Goal: Complete application form: Complete application form

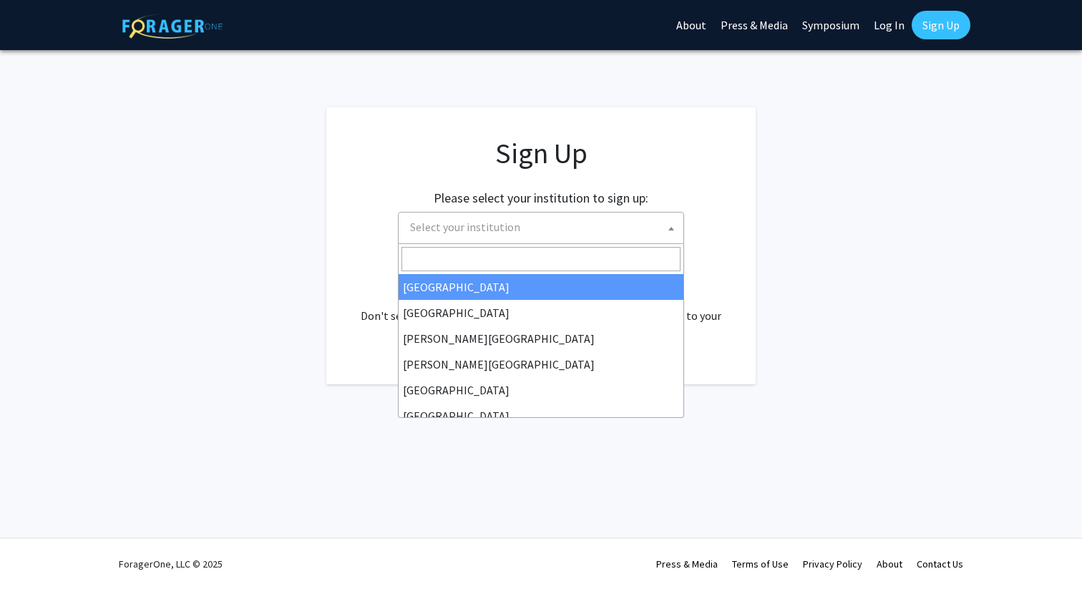
click at [480, 231] on span "Select your institution" at bounding box center [465, 227] width 110 height 14
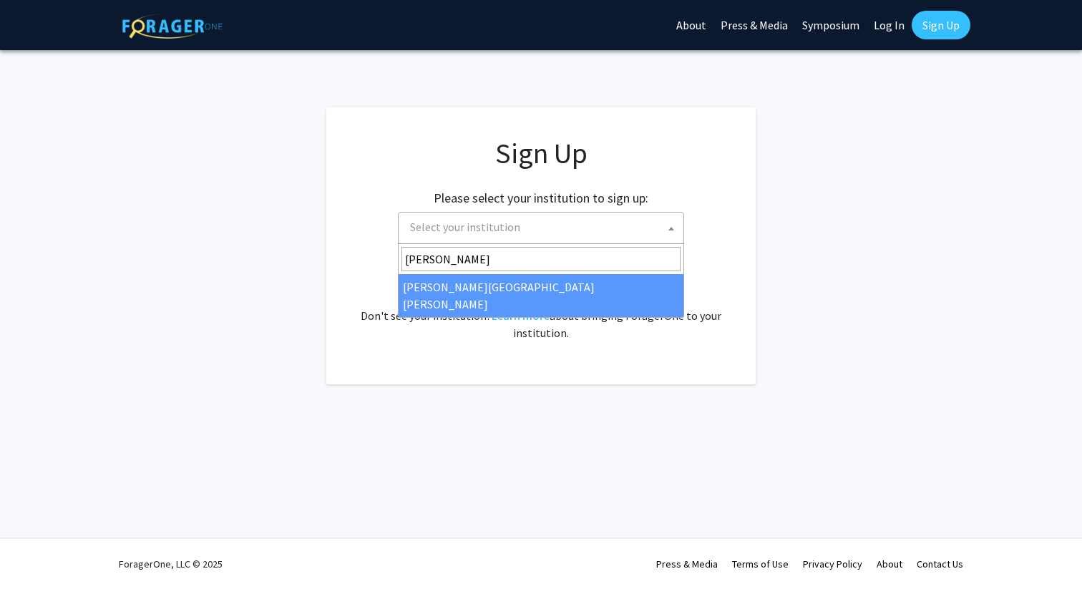
type input "[PERSON_NAME]"
select select "1"
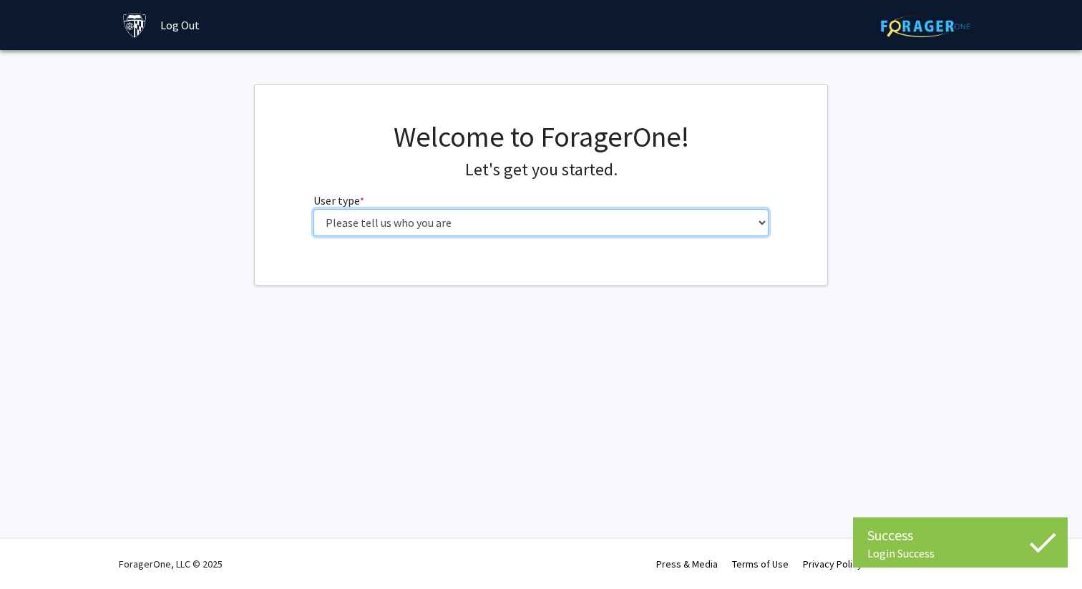
click at [511, 224] on select "Please tell us who you are Undergraduate Student Master's Student Doctoral Cand…" at bounding box center [542, 222] width 456 height 27
select select "1: undergrad"
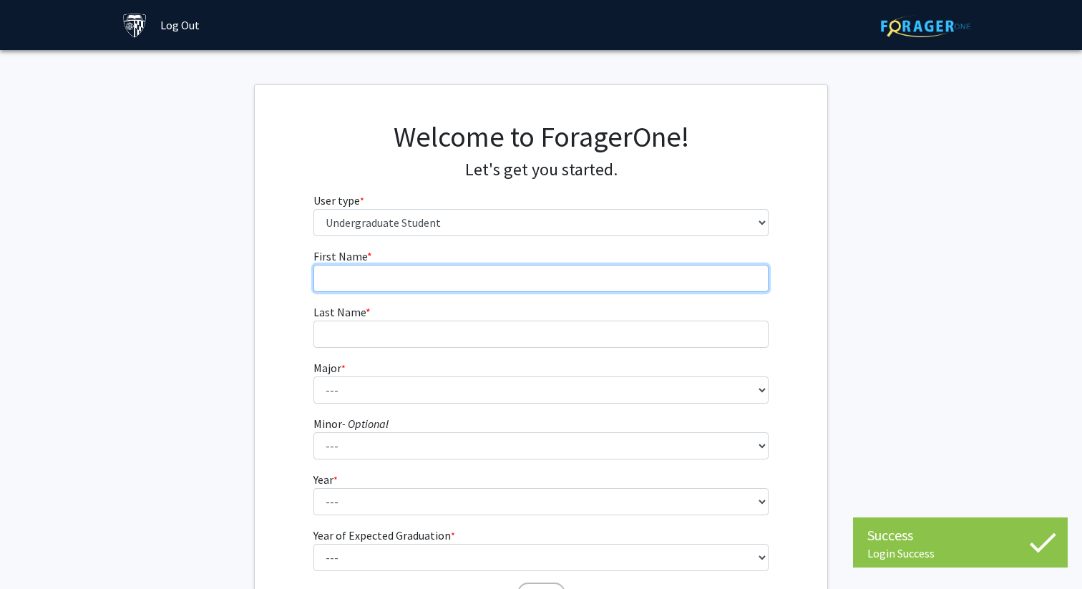
click at [427, 270] on input "First Name * required" at bounding box center [542, 278] width 456 height 27
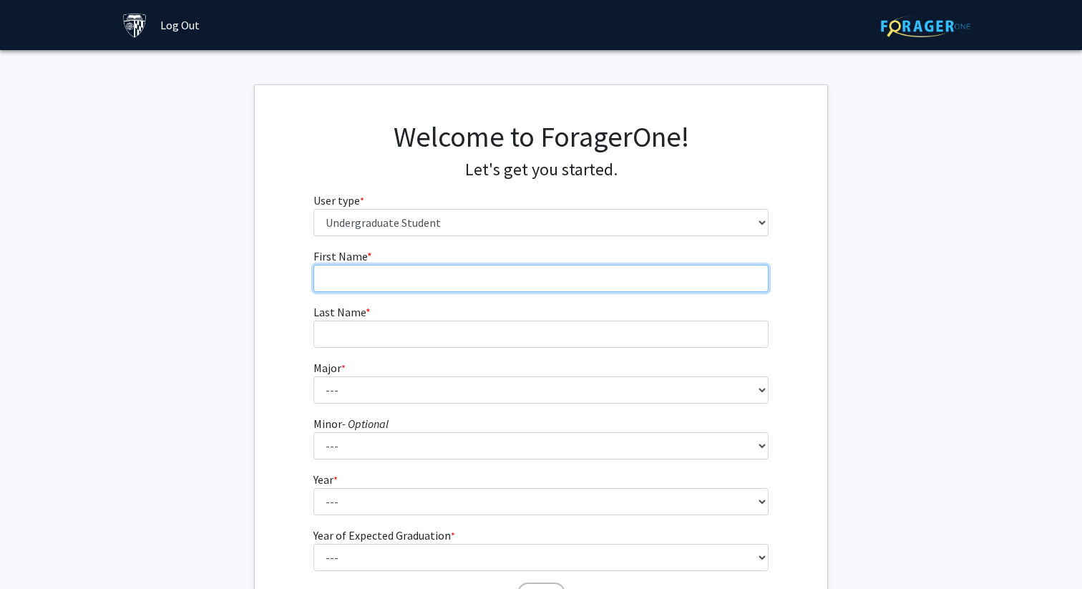
type input "[PERSON_NAME]"
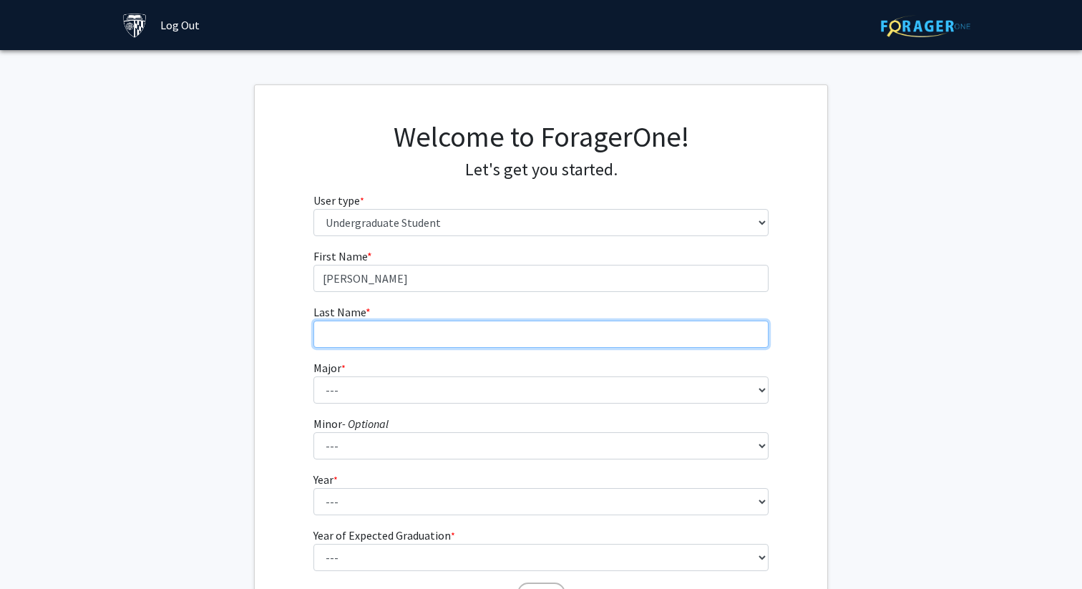
type input "[PERSON_NAME]"
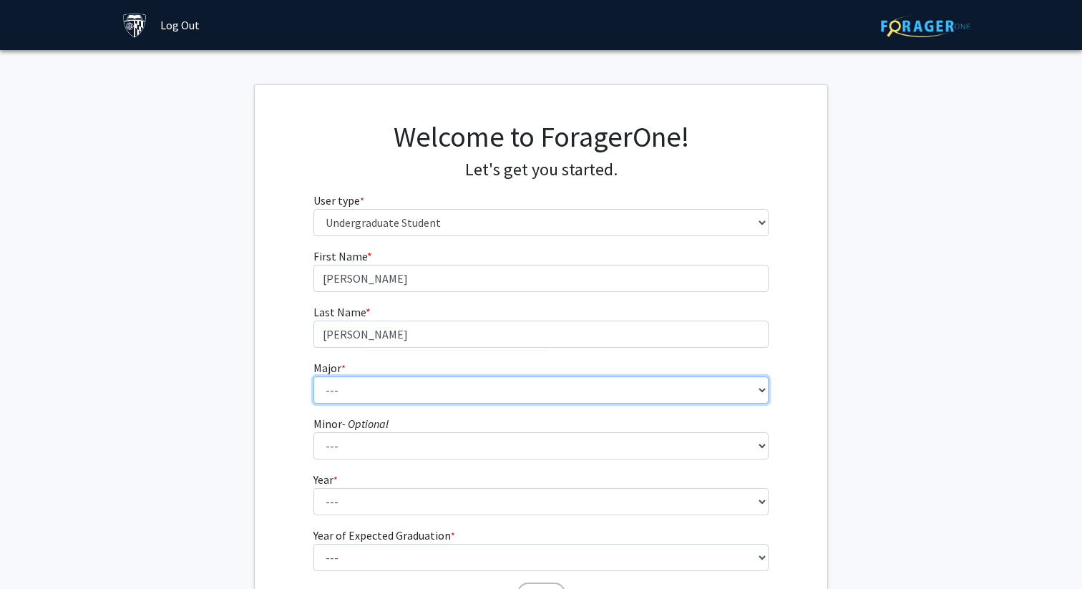
click at [370, 396] on select "--- Africana Studies Anthropology Applied Mathematics & Statistics Archaeology …" at bounding box center [542, 390] width 456 height 27
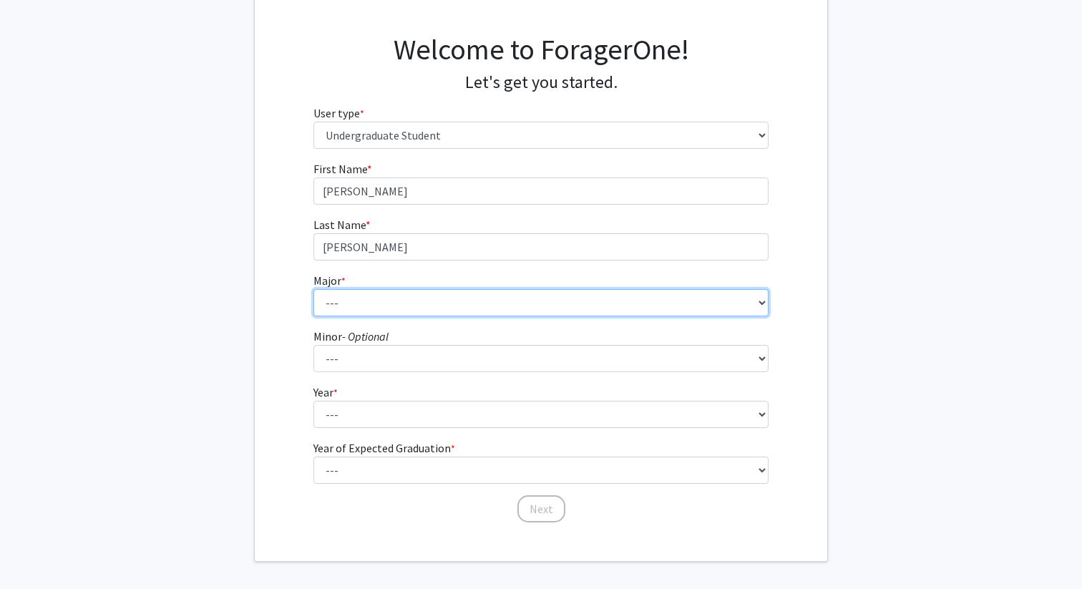
scroll to position [97, 0]
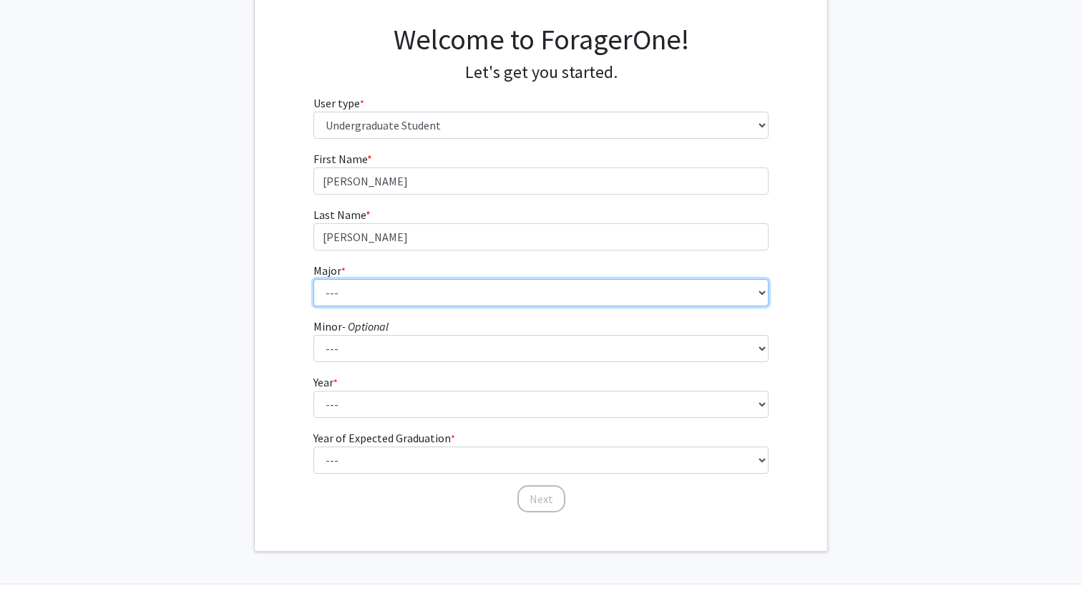
click at [376, 299] on select "--- Africana Studies Anthropology Applied Mathematics & Statistics Archaeology …" at bounding box center [542, 292] width 456 height 27
select select "48: 61"
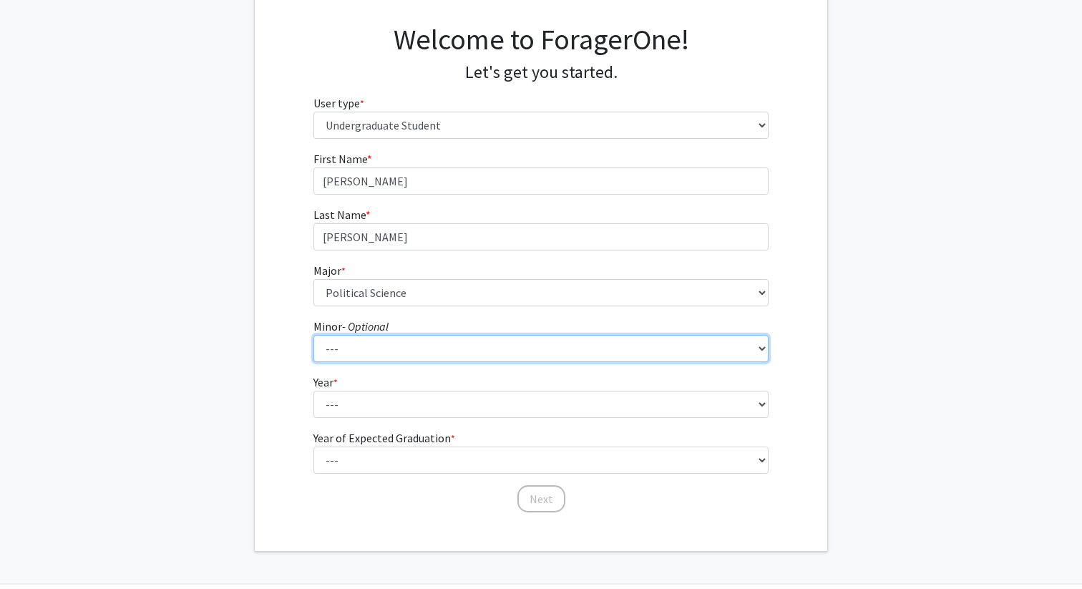
click at [373, 339] on select "--- Accounting and Financial Management Africana Studies Anthropology Applied M…" at bounding box center [542, 348] width 456 height 27
select select "18: 30"
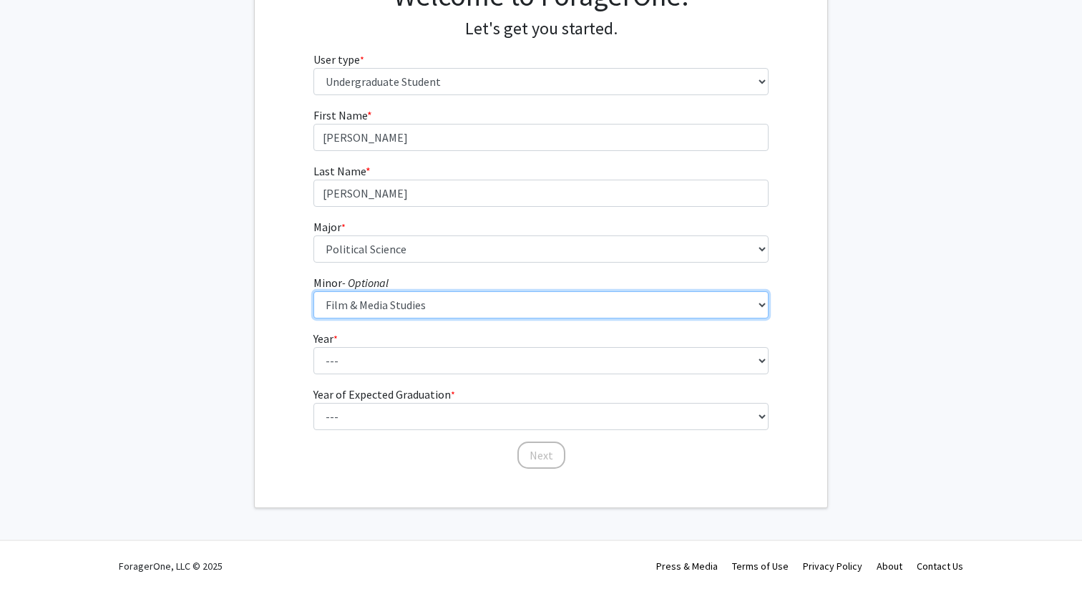
scroll to position [143, 0]
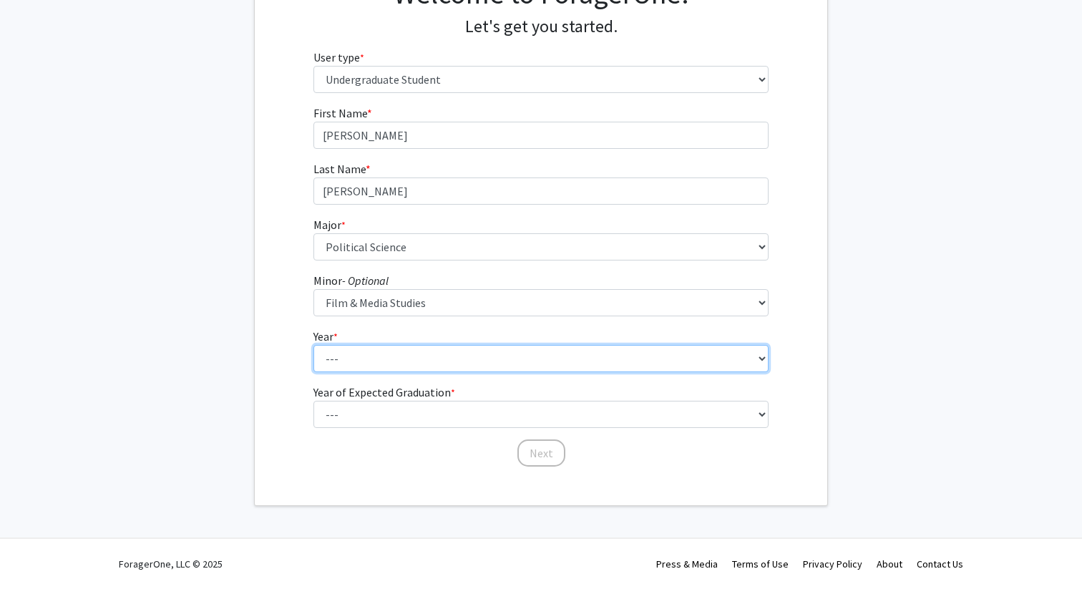
click at [437, 354] on select "--- First-year Sophomore Junior Senior Postbaccalaureate Certificate" at bounding box center [542, 358] width 456 height 27
select select "3: junior"
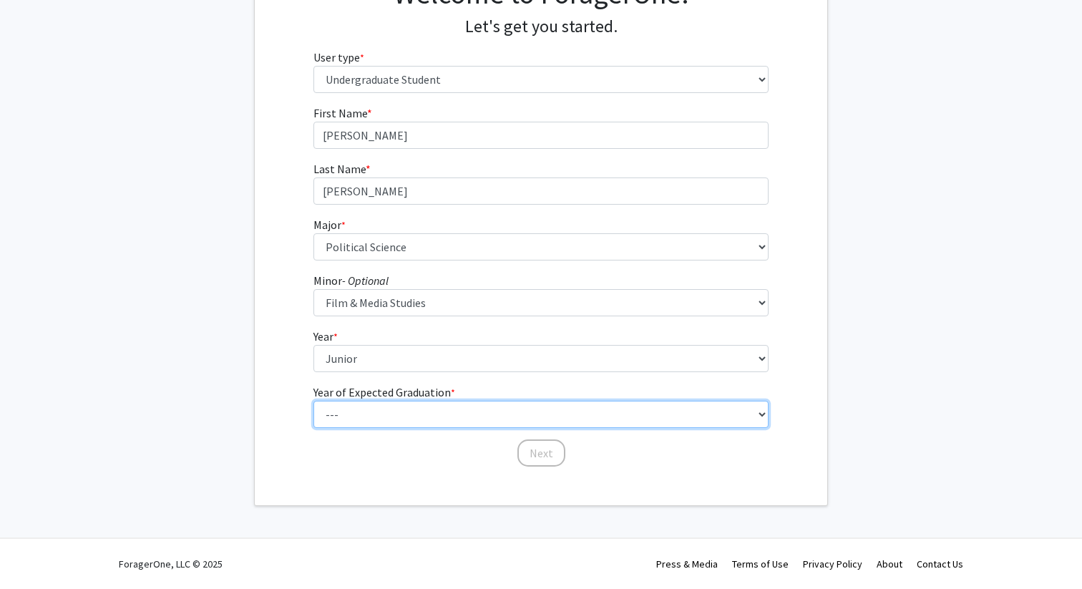
click at [372, 372] on select "--- 2025 2026 2027 2028 2029 2030 2031 2032 2033 2034" at bounding box center [542, 358] width 456 height 27
select select "3: 2027"
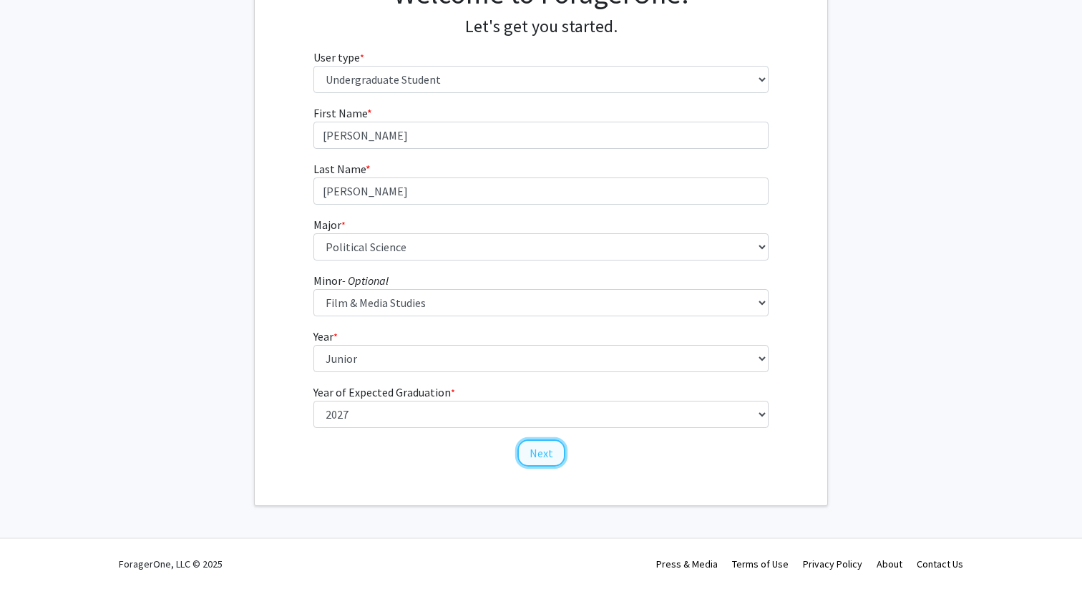
click at [540, 458] on button "Next" at bounding box center [542, 453] width 48 height 27
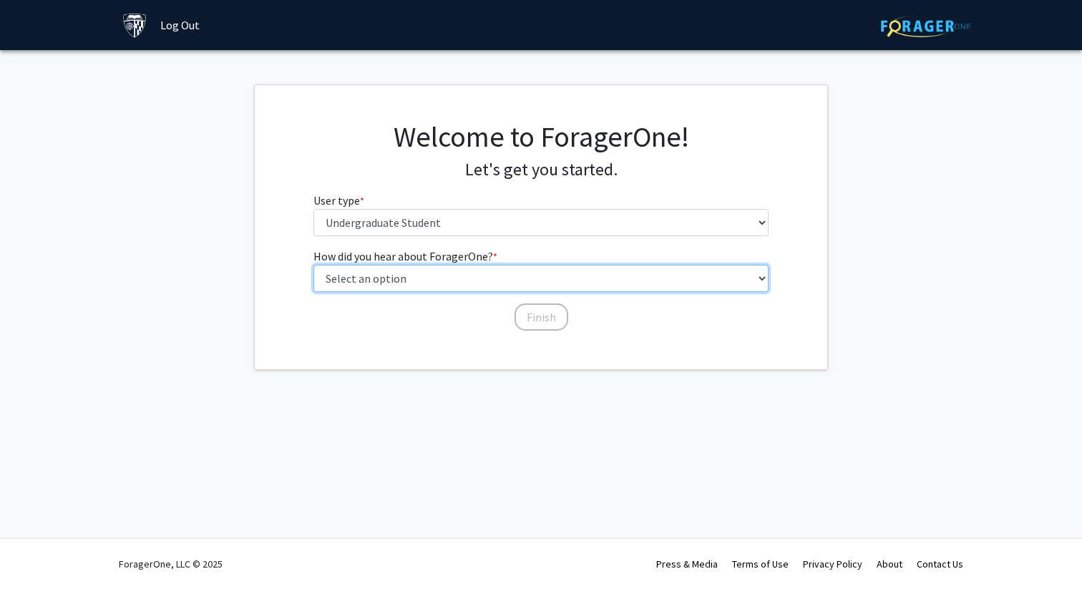
click at [475, 272] on select "Select an option Peer/student recommendation Faculty/staff recommendation Unive…" at bounding box center [542, 278] width 456 height 27
select select "3: university_website"
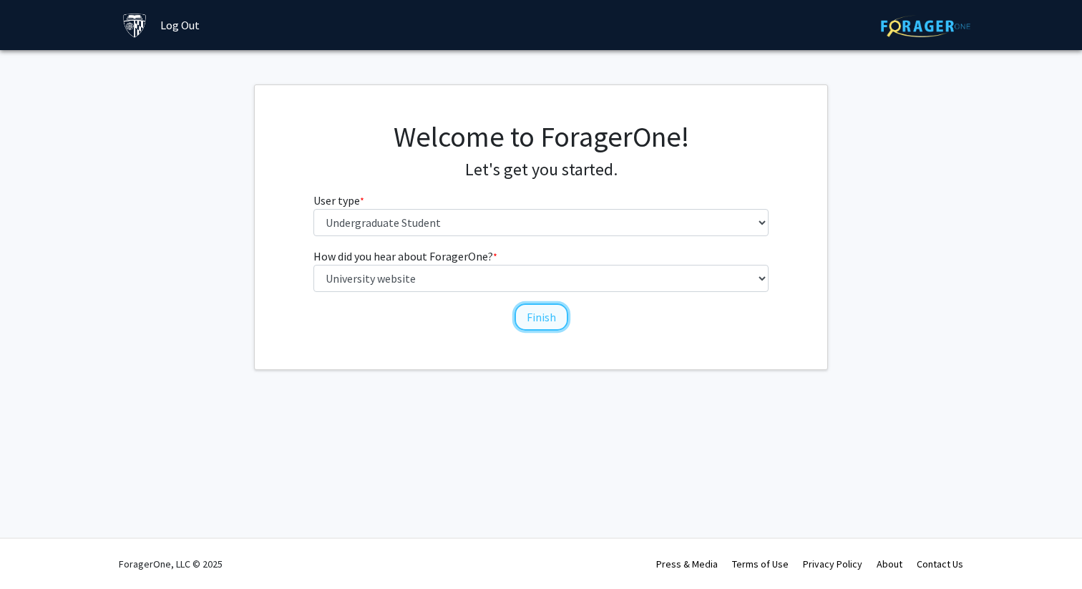
click at [530, 314] on button "Finish" at bounding box center [542, 317] width 54 height 27
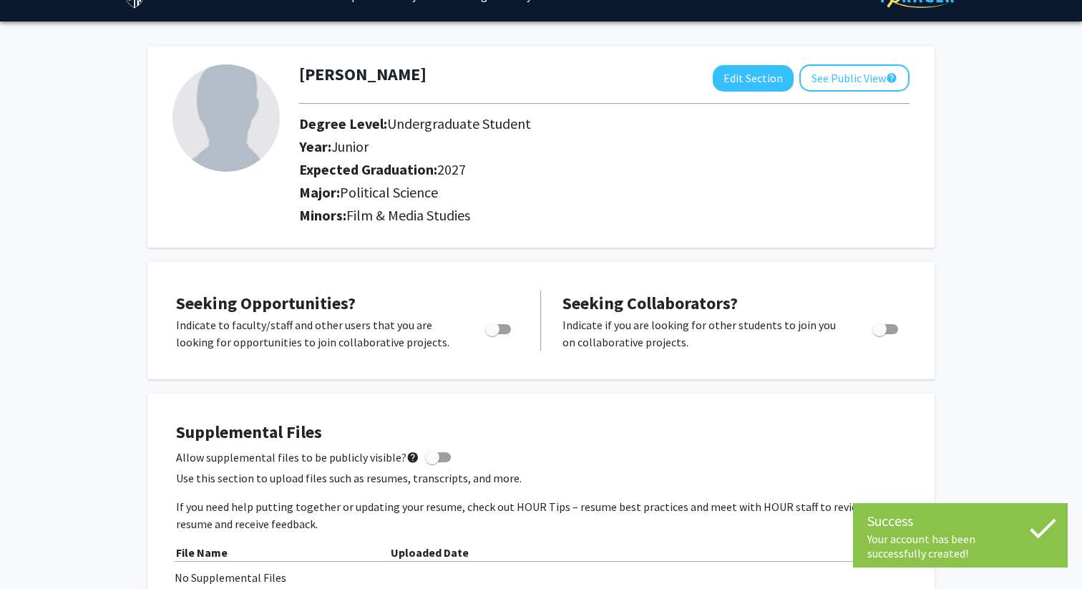
scroll to position [39, 0]
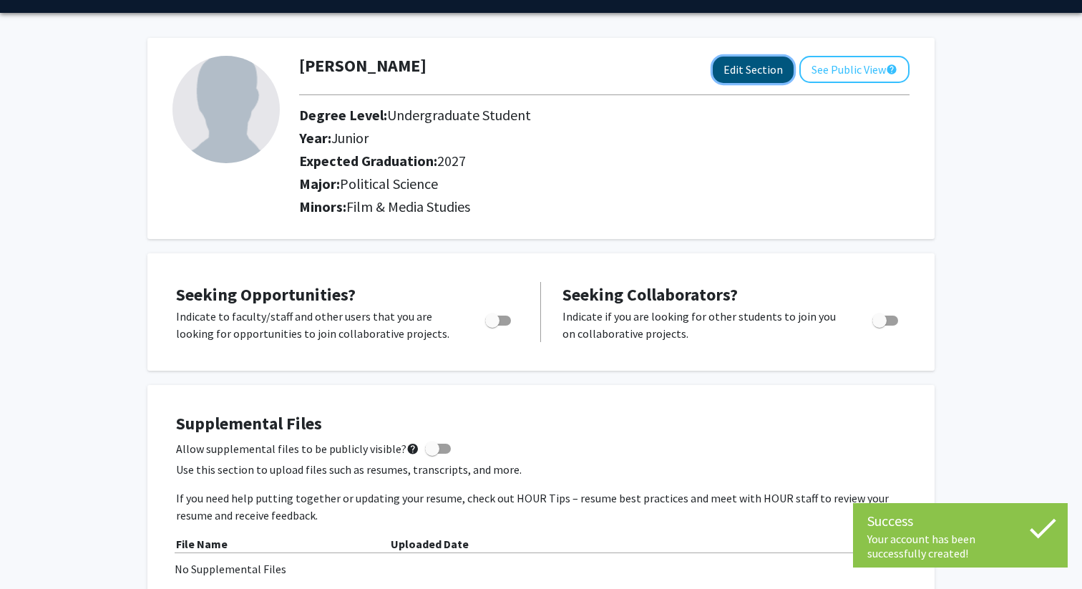
click at [744, 69] on button "Edit Section" at bounding box center [753, 70] width 81 height 26
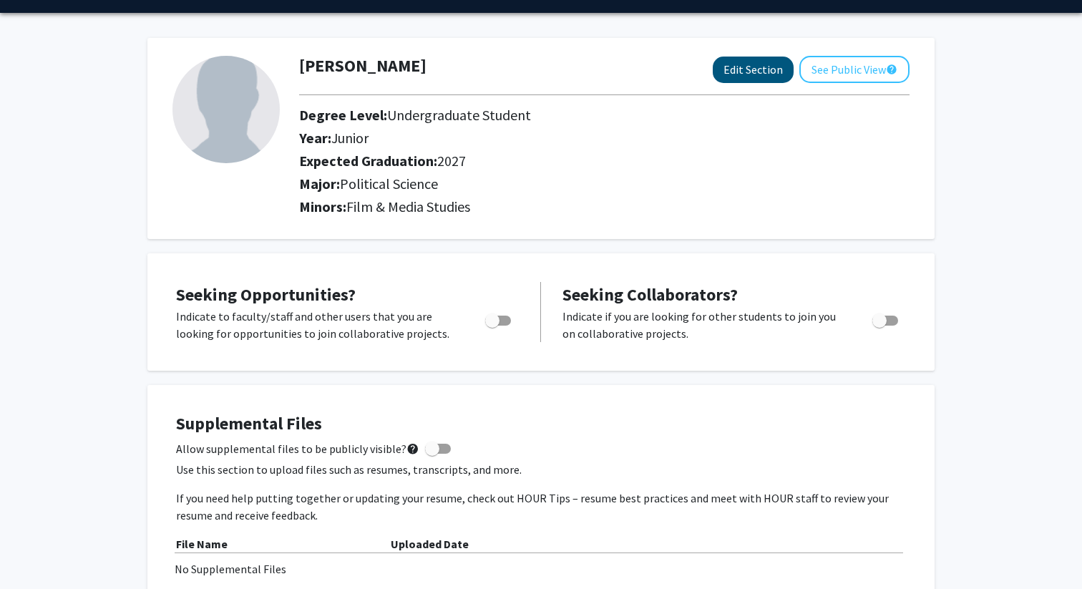
select select "junior"
select select "2027"
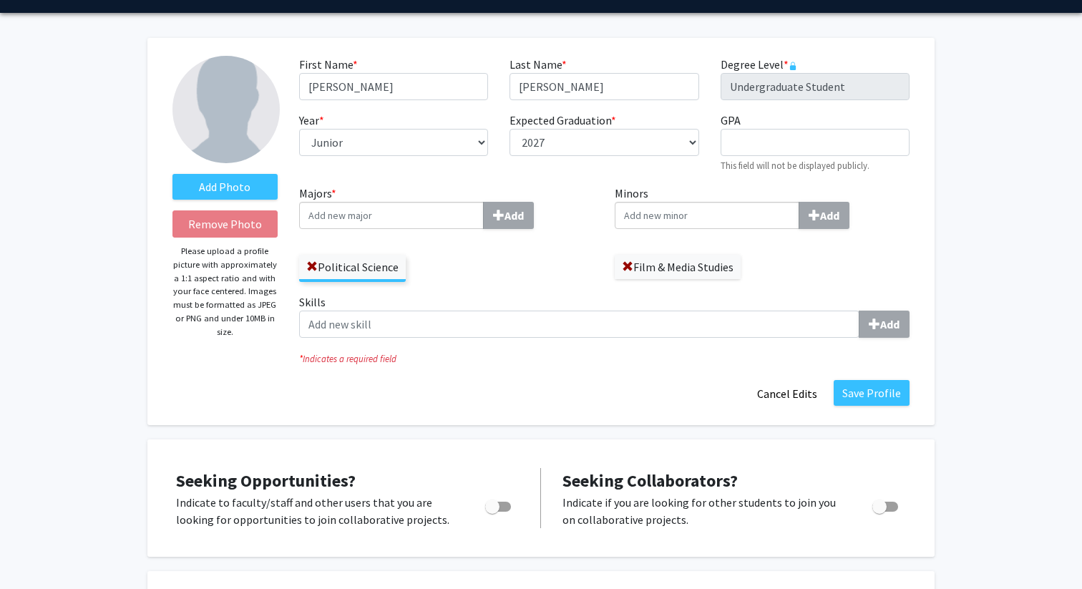
scroll to position [52, 0]
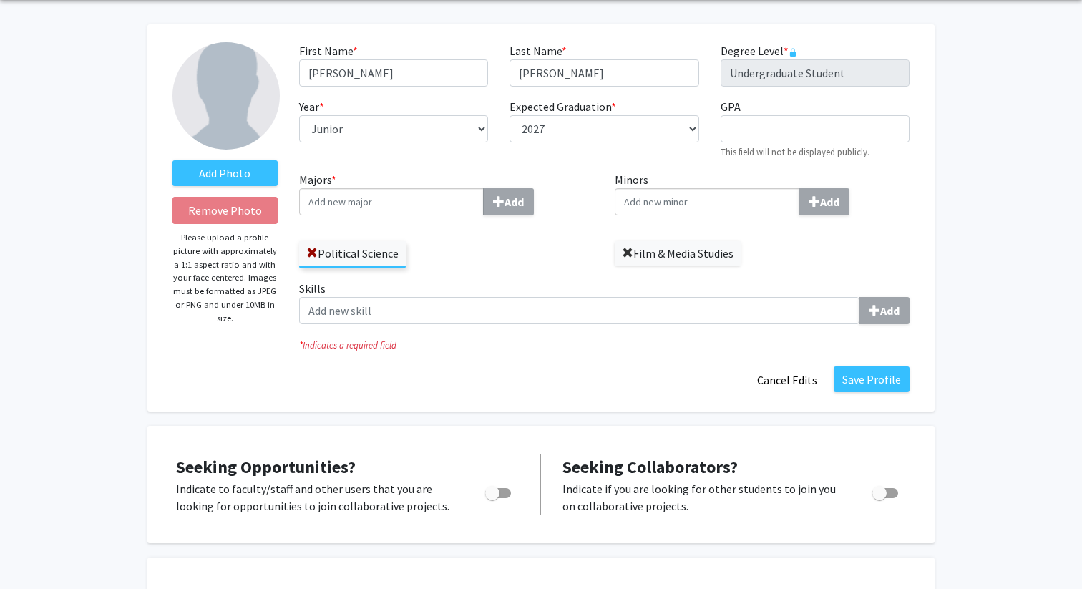
click at [631, 256] on span at bounding box center [627, 253] width 11 height 11
click at [445, 203] on input "Majors * Add" at bounding box center [391, 201] width 185 height 27
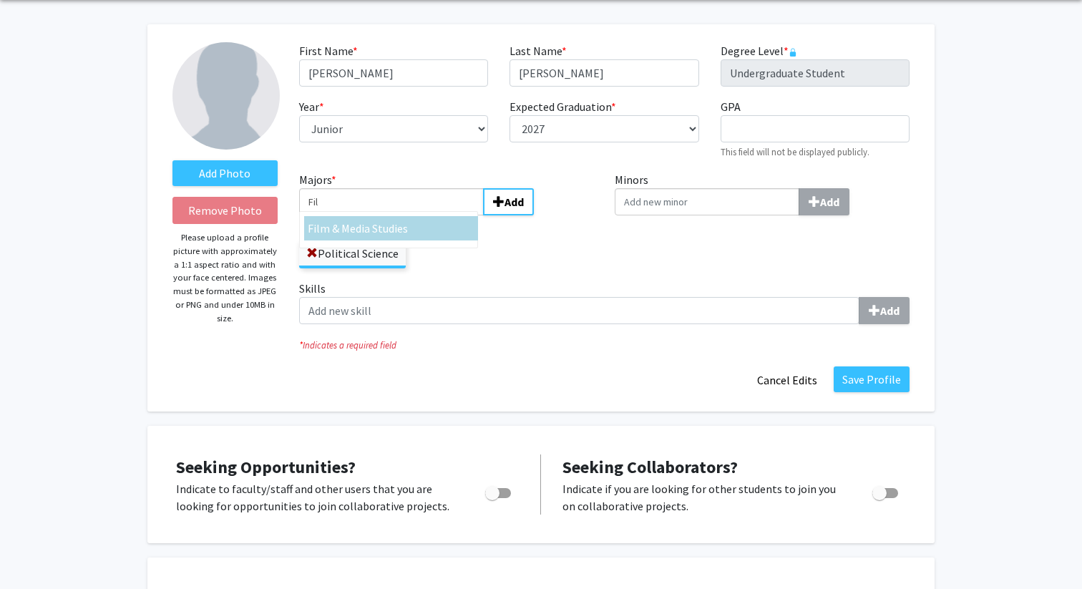
type input "Fil"
click at [375, 229] on span "m & Media Studies" at bounding box center [364, 228] width 88 height 14
click at [375, 215] on input "Fil" at bounding box center [391, 201] width 185 height 27
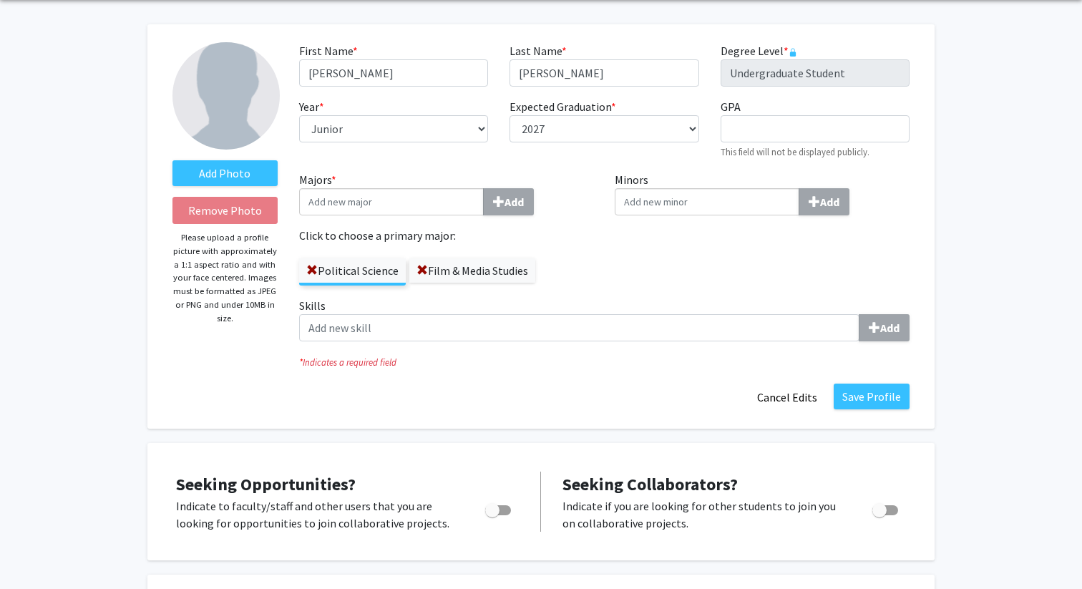
click at [621, 273] on div "Minors Add" at bounding box center [762, 234] width 316 height 126
click at [886, 392] on button "Save Profile" at bounding box center [872, 397] width 76 height 26
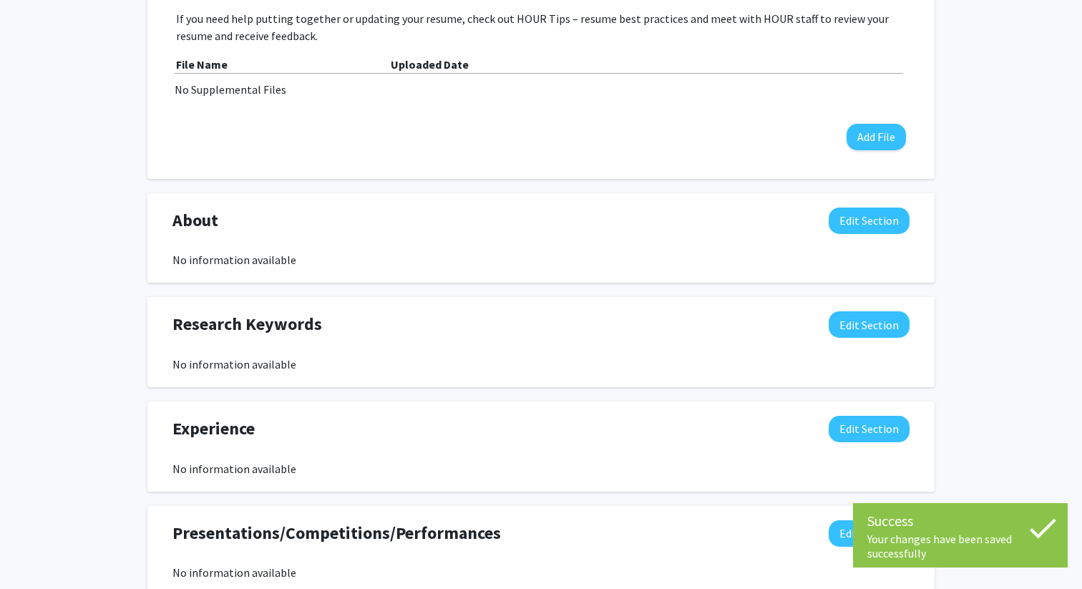
scroll to position [0, 0]
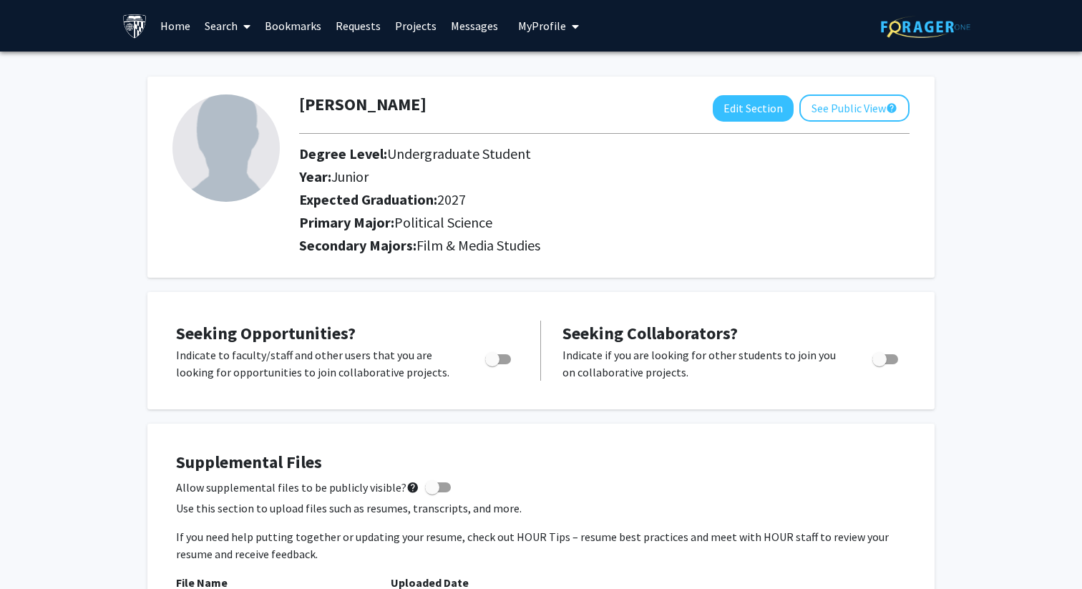
click at [180, 26] on link "Home" at bounding box center [175, 26] width 44 height 50
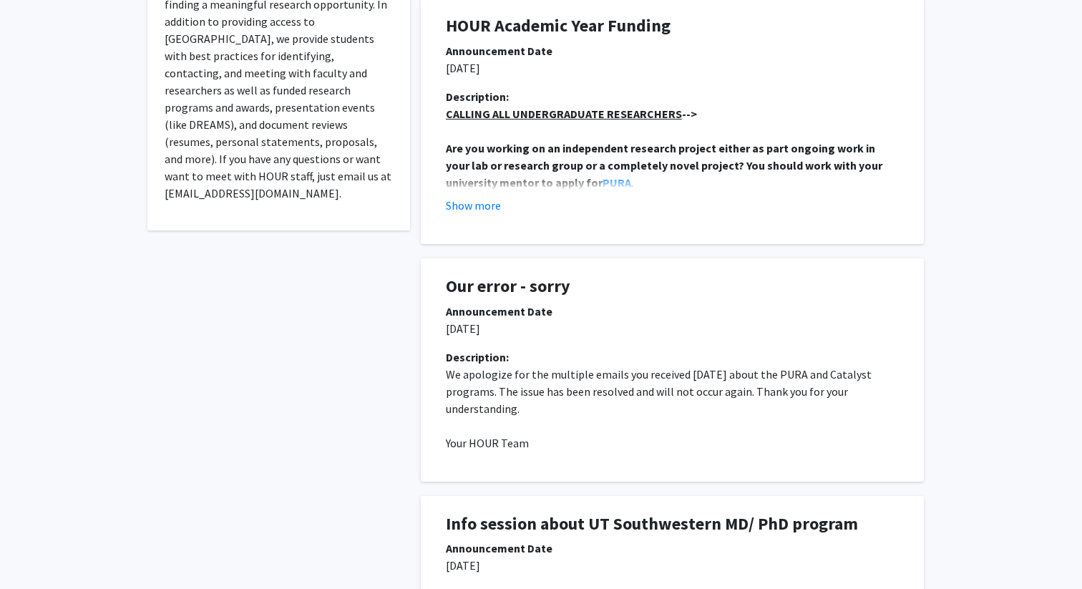
scroll to position [360, 0]
